Goal: Transaction & Acquisition: Purchase product/service

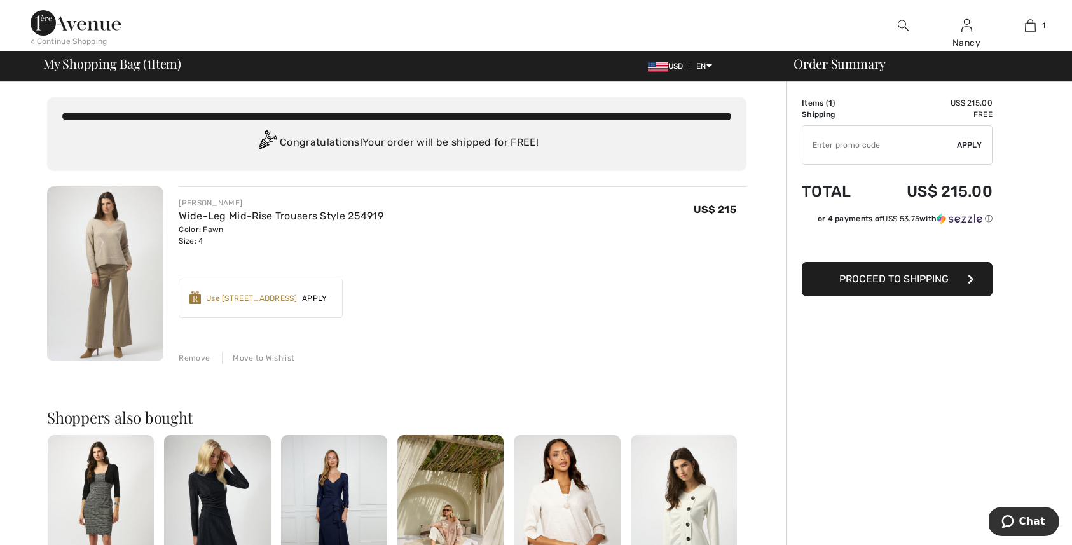
click at [893, 276] on span "Proceed to Shipping" at bounding box center [894, 279] width 109 height 12
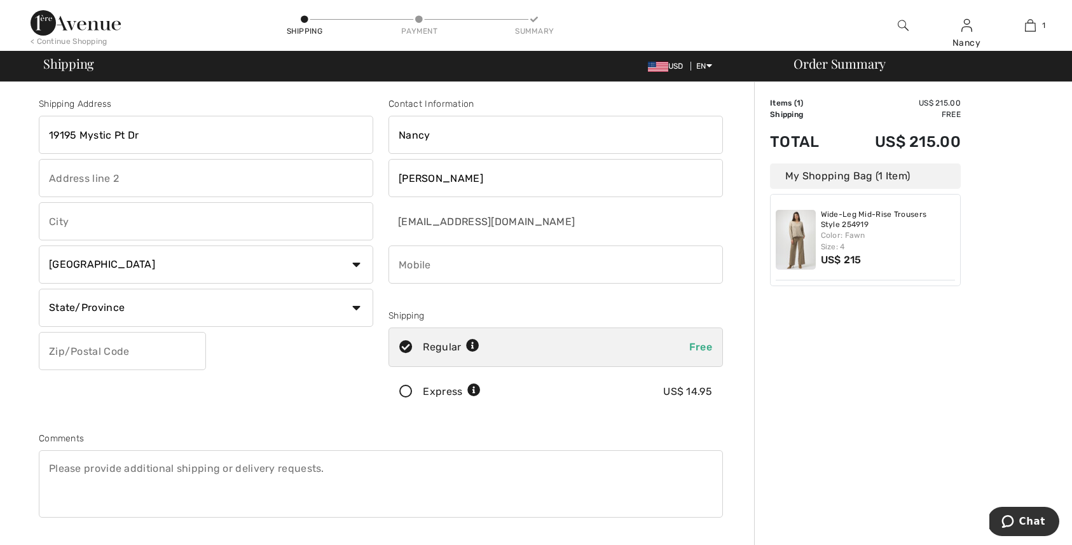
drag, startPoint x: 109, startPoint y: 137, endPoint x: 120, endPoint y: 137, distance: 10.8
click at [109, 137] on input "19195 Mystic Pt Dr" at bounding box center [206, 135] width 335 height 38
type input "19195 Mystic Pt Dr"
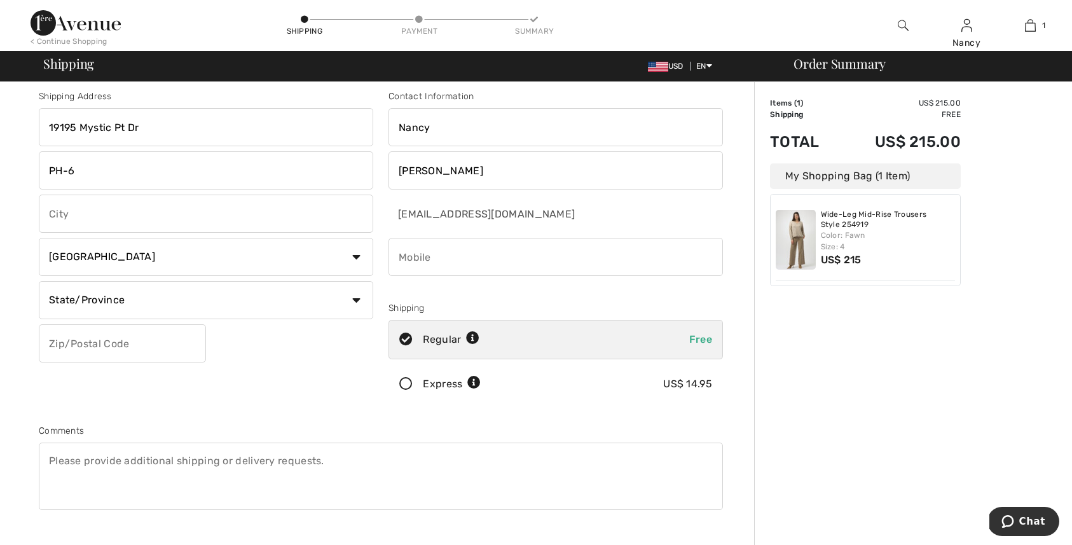
type input "PH-6"
type input "Av"
type input "Aventura"
select select "US"
select select "FL"
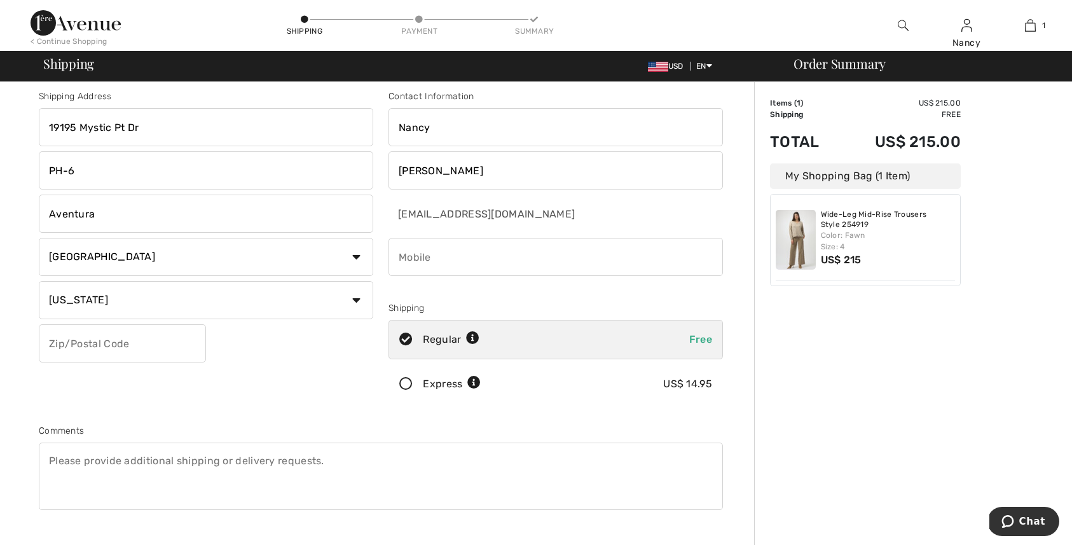
type input "2"
type input "33180"
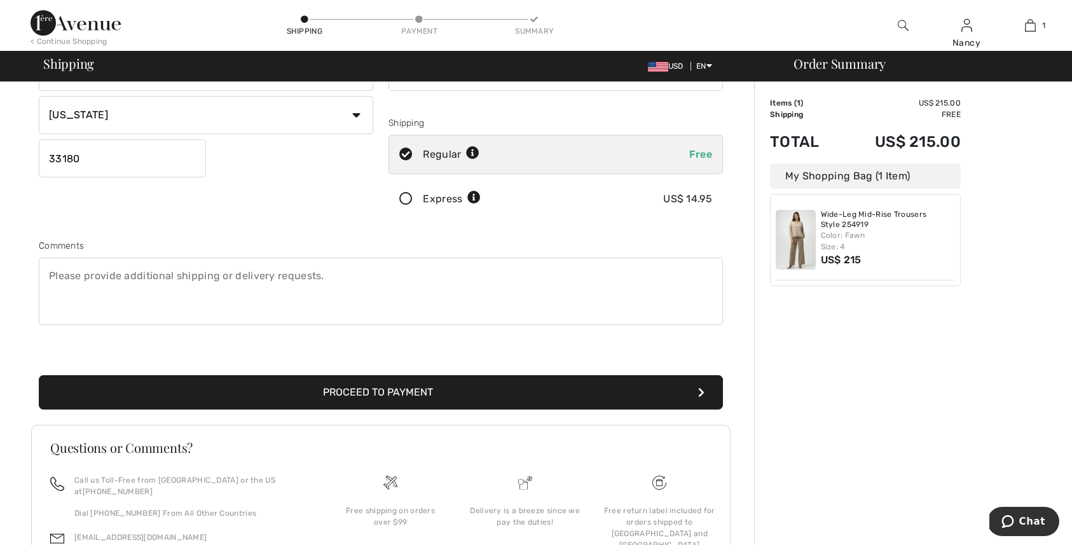
scroll to position [189, 0]
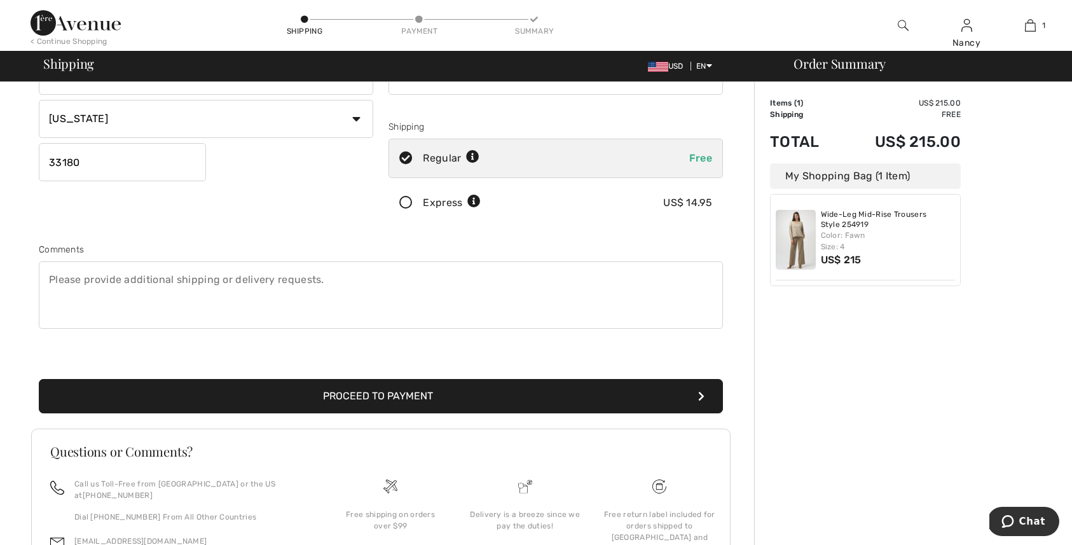
type input "3059755045"
click at [354, 394] on button "Proceed to Payment" at bounding box center [381, 396] width 684 height 34
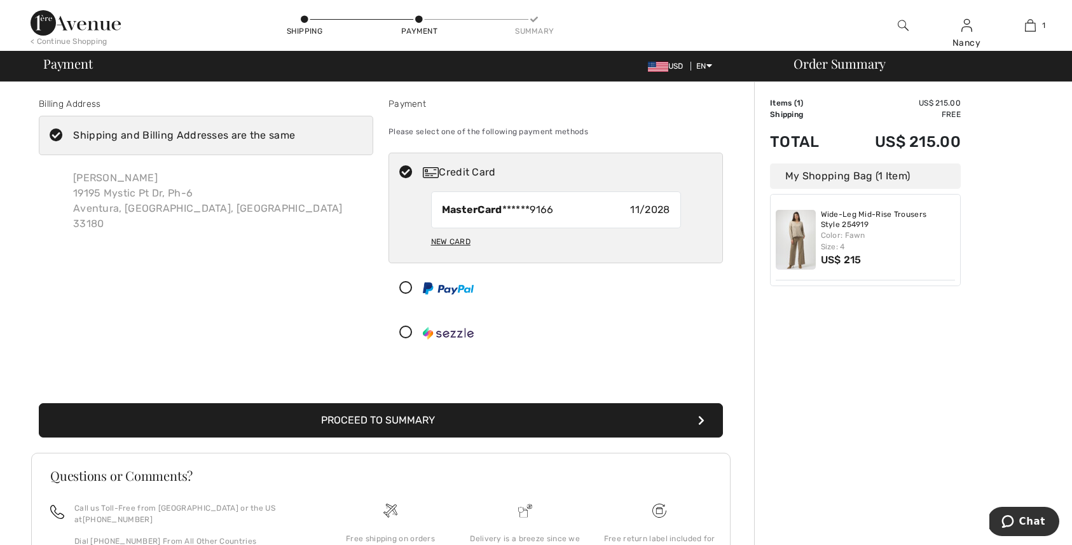
click at [460, 331] on img at bounding box center [448, 333] width 51 height 13
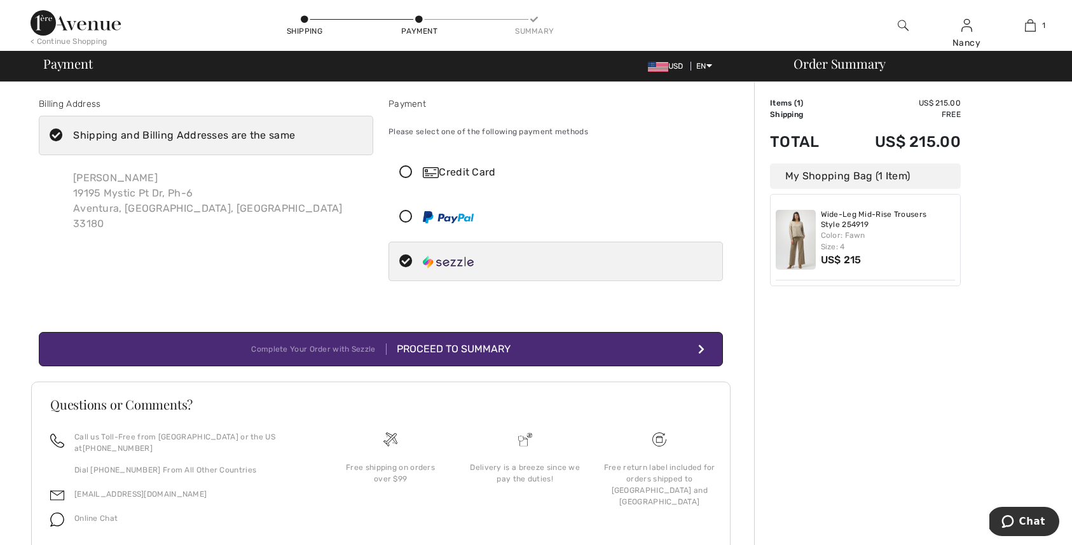
click at [466, 345] on div "Proceed to Summary" at bounding box center [449, 349] width 124 height 15
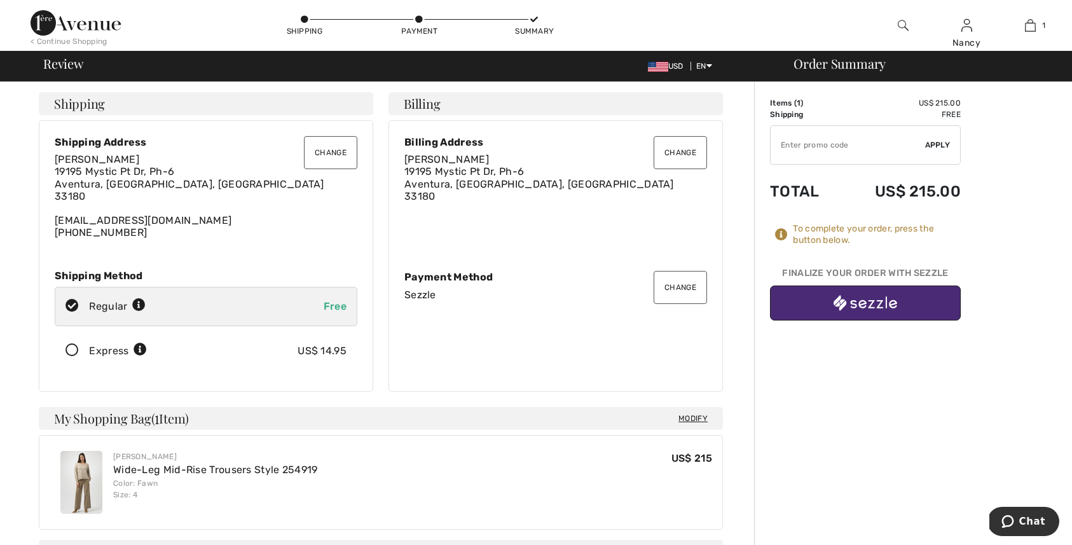
click at [826, 305] on button "button" at bounding box center [865, 303] width 191 height 35
checkbox input "true"
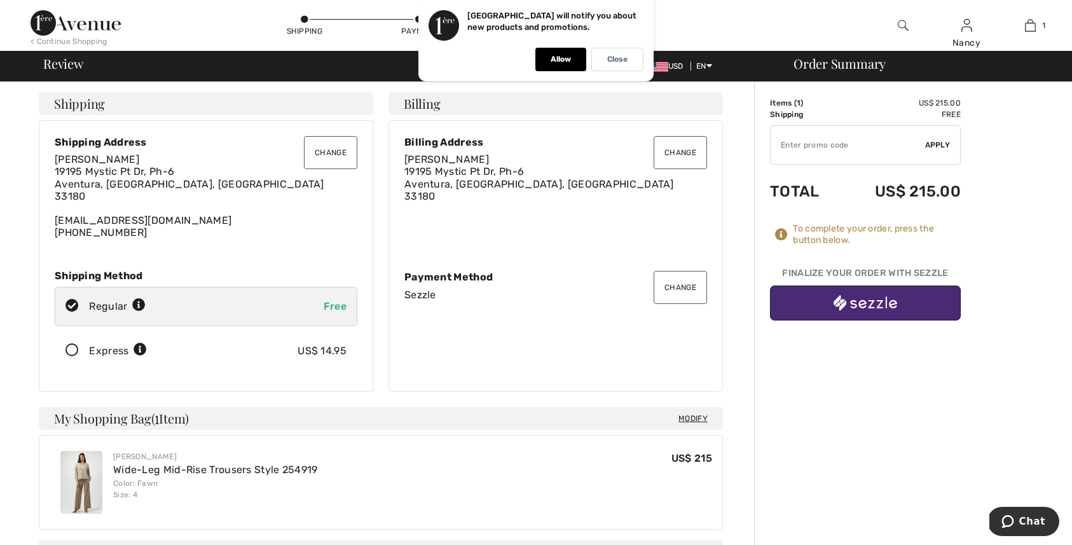
scroll to position [-1, 1]
click at [857, 298] on img "button" at bounding box center [866, 303] width 64 height 16
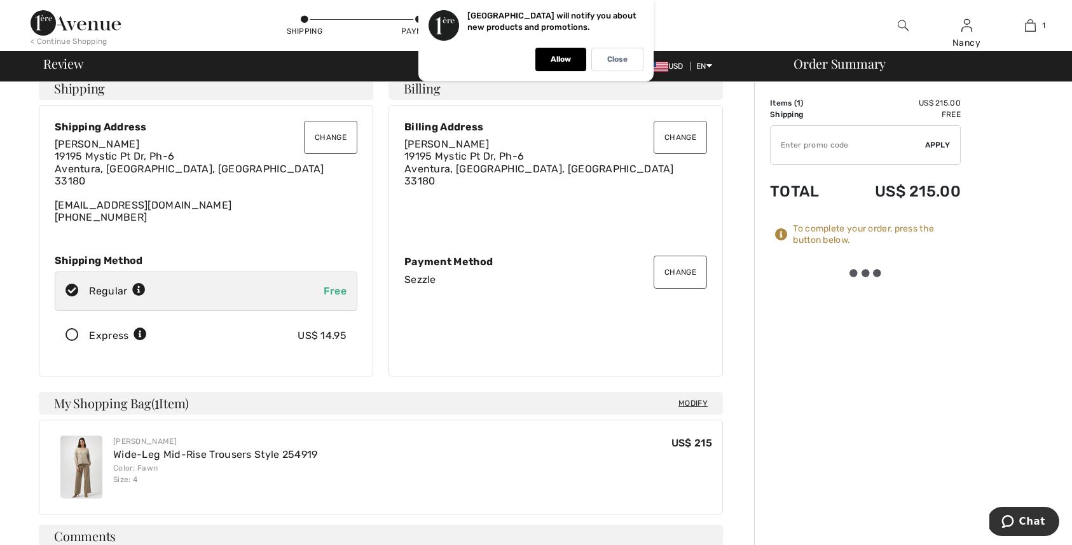
scroll to position [22, 0]
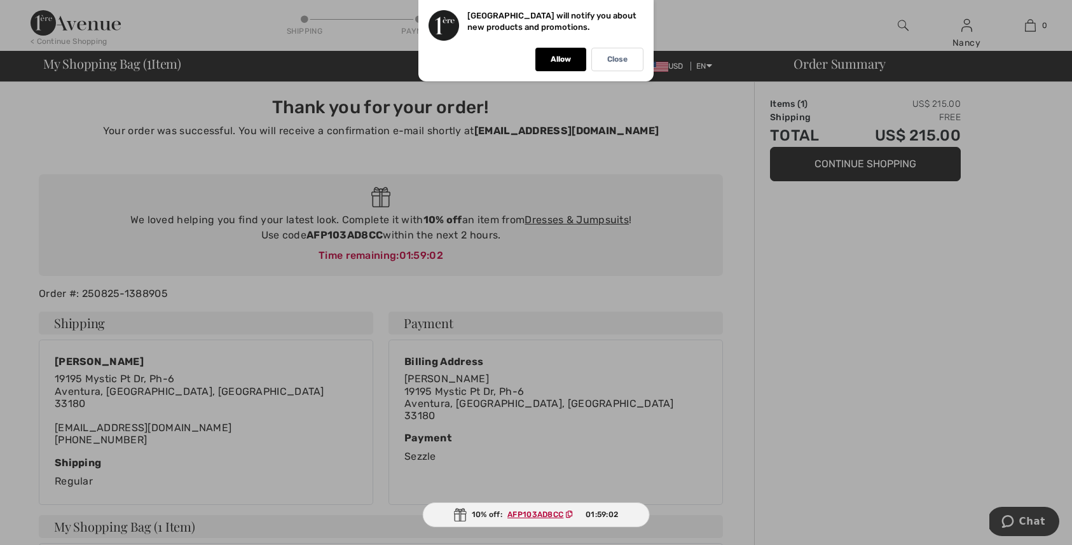
scroll to position [-1, 1]
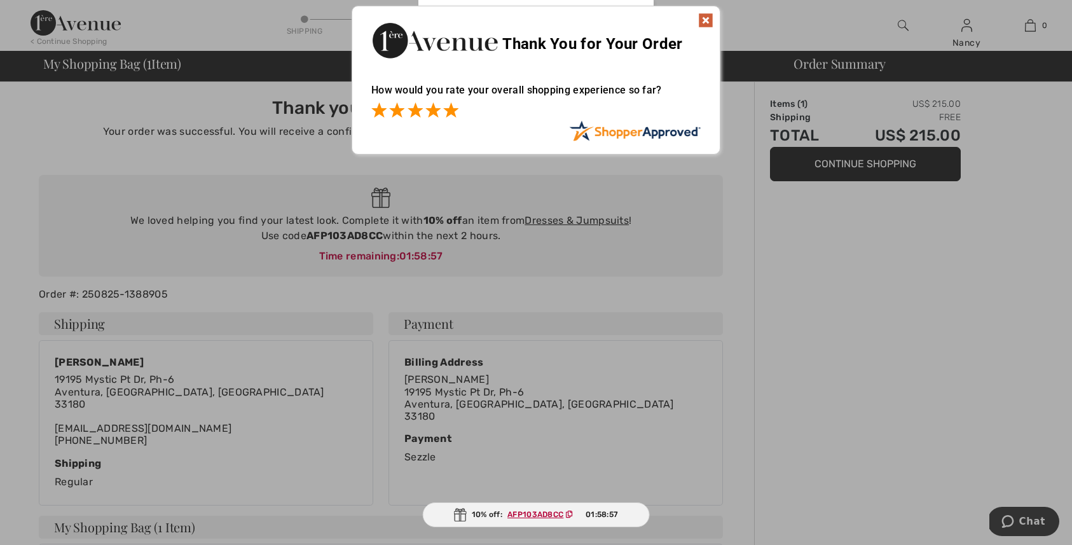
click at [452, 109] on span at bounding box center [450, 109] width 15 height 15
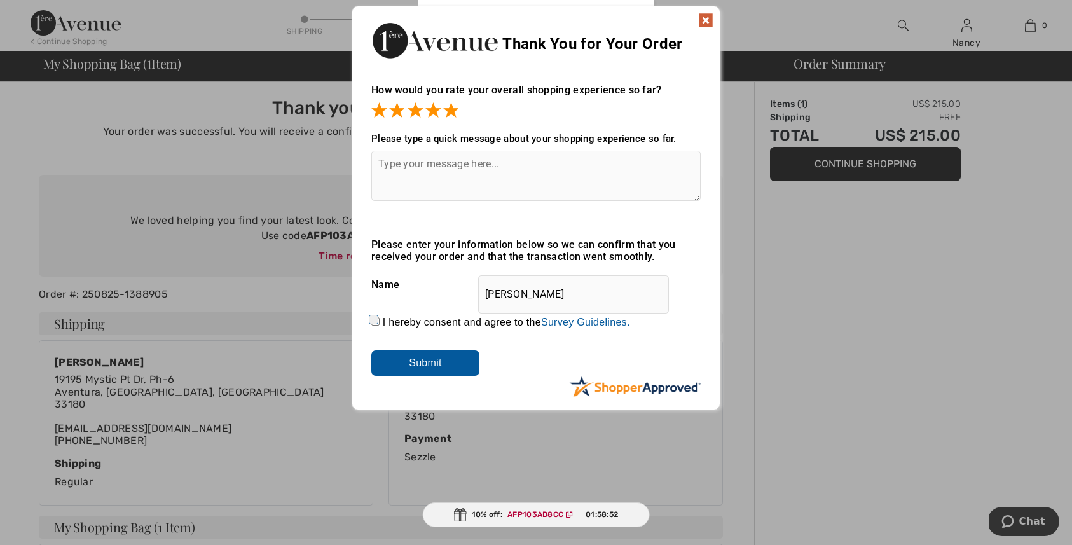
click at [372, 320] on input "I hereby consent and agree to the By submitting a review, you grant permission …" at bounding box center [375, 321] width 8 height 8
checkbox input "true"
click at [392, 355] on input "Submit" at bounding box center [425, 362] width 108 height 25
